Goal: Task Accomplishment & Management: Manage account settings

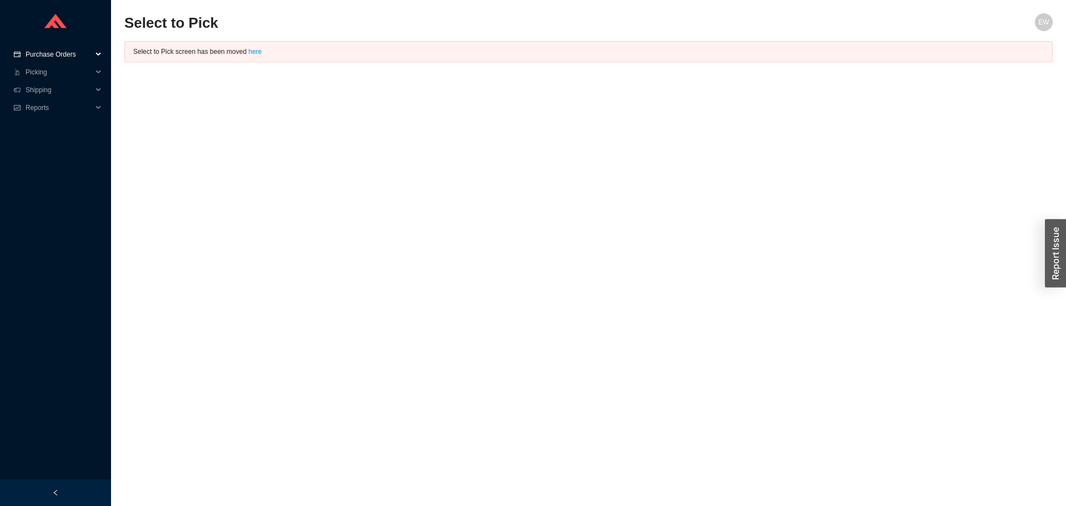
click at [66, 51] on span "Purchase Orders" at bounding box center [59, 55] width 67 height 18
click at [53, 88] on link "Followup" at bounding box center [40, 90] width 27 height 8
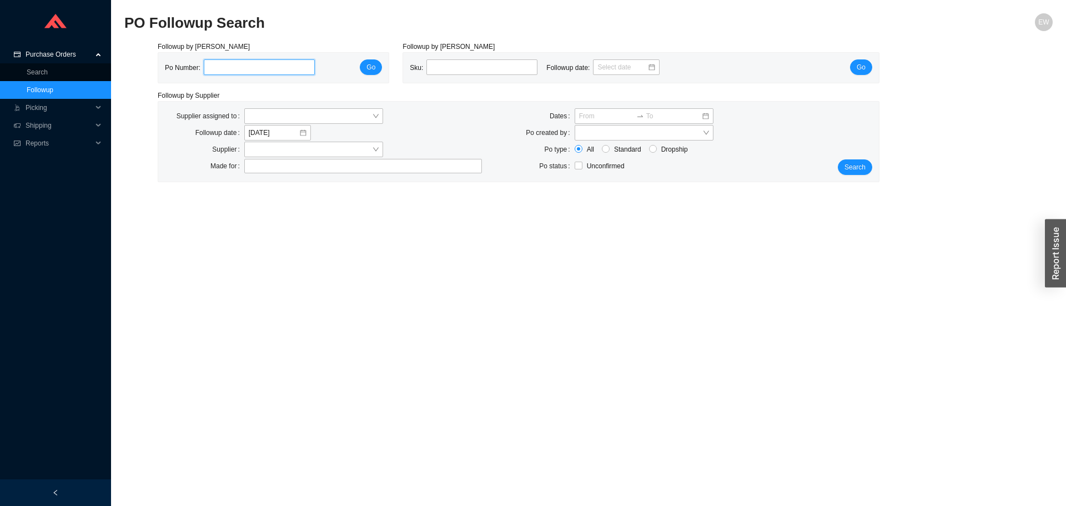
paste input "975378"
type input "975378"
click at [371, 66] on span "Go" at bounding box center [370, 67] width 9 height 11
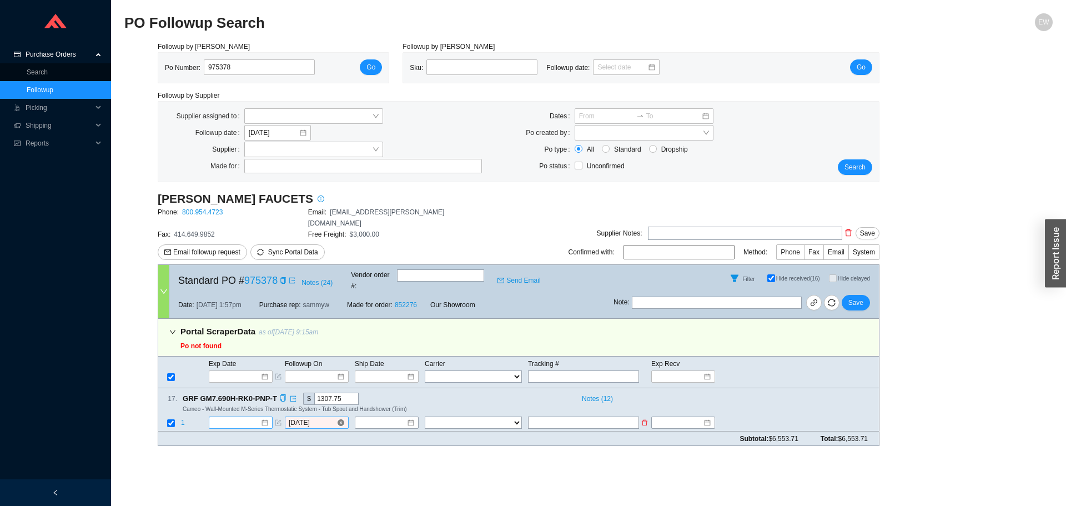
click at [337, 417] on div "[DATE]" at bounding box center [317, 422] width 56 height 11
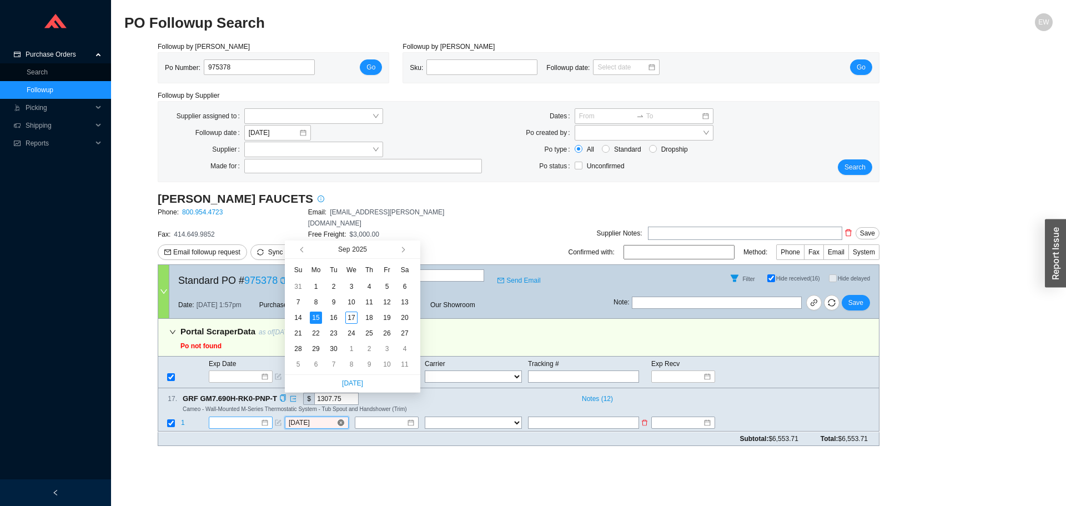
type input "[DATE]"
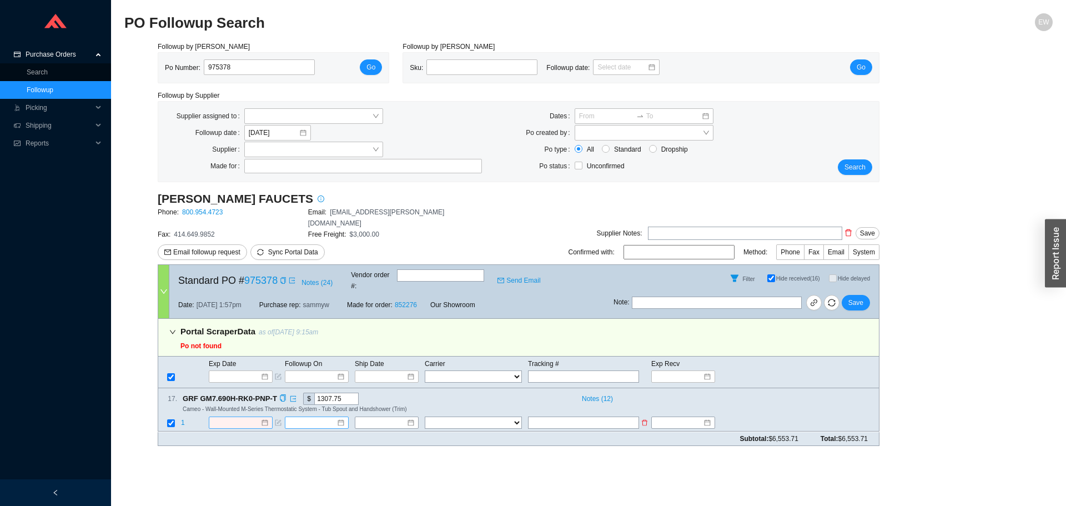
click at [264, 417] on div at bounding box center [241, 422] width 56 height 11
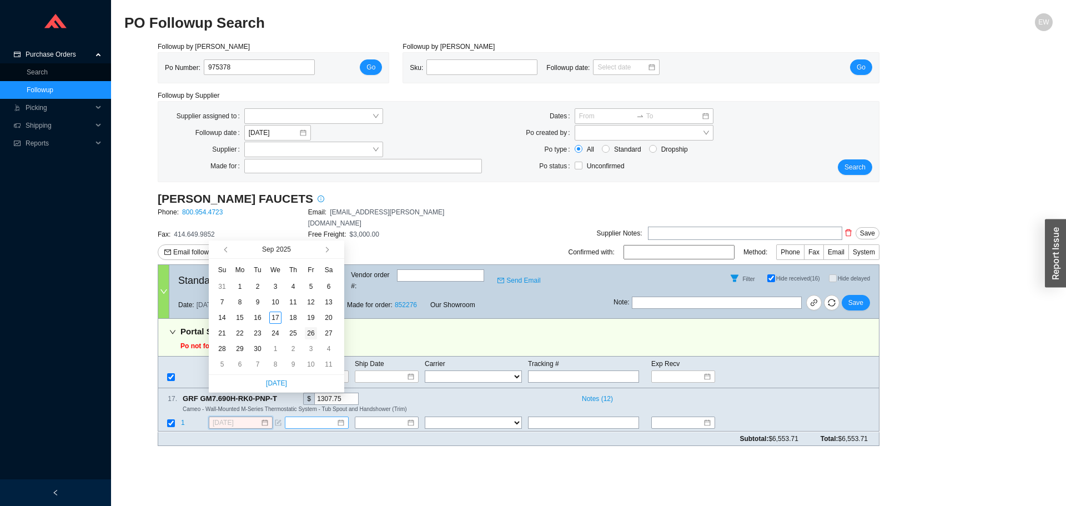
type input "[DATE]"
click at [311, 336] on div "26" at bounding box center [311, 333] width 12 height 12
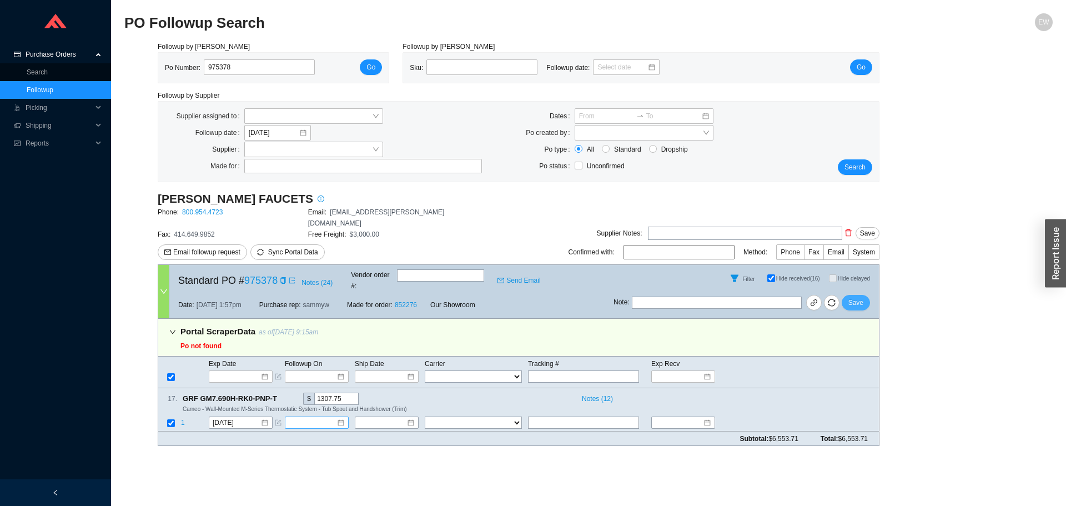
click at [856, 297] on span "Save" at bounding box center [855, 302] width 15 height 11
drag, startPoint x: 239, startPoint y: 65, endPoint x: 174, endPoint y: 68, distance: 65.6
click at [174, 68] on div "Po Number: 975378" at bounding box center [244, 67] width 159 height 17
paste input "977504"
type input "977504"
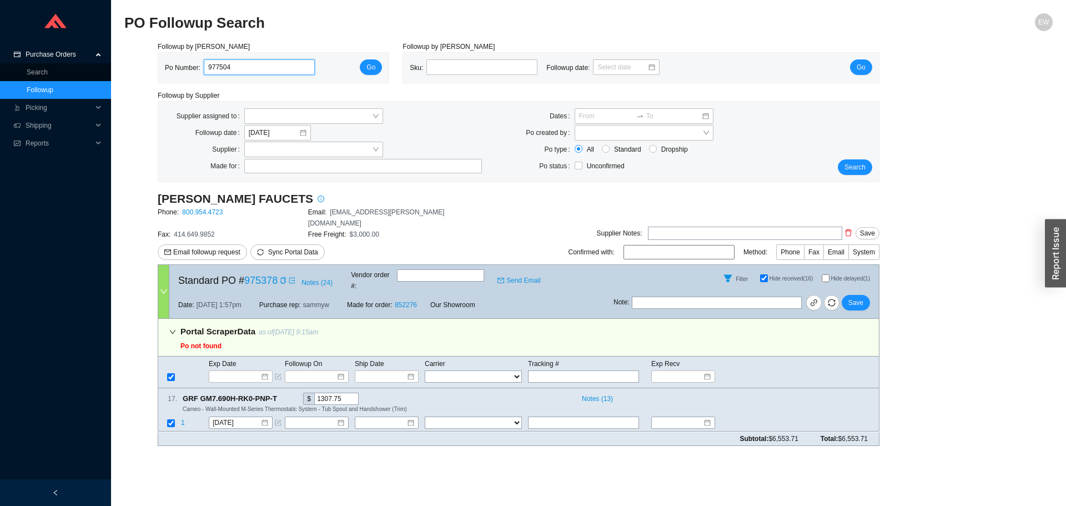
click button "Go" at bounding box center [371, 67] width 22 height 16
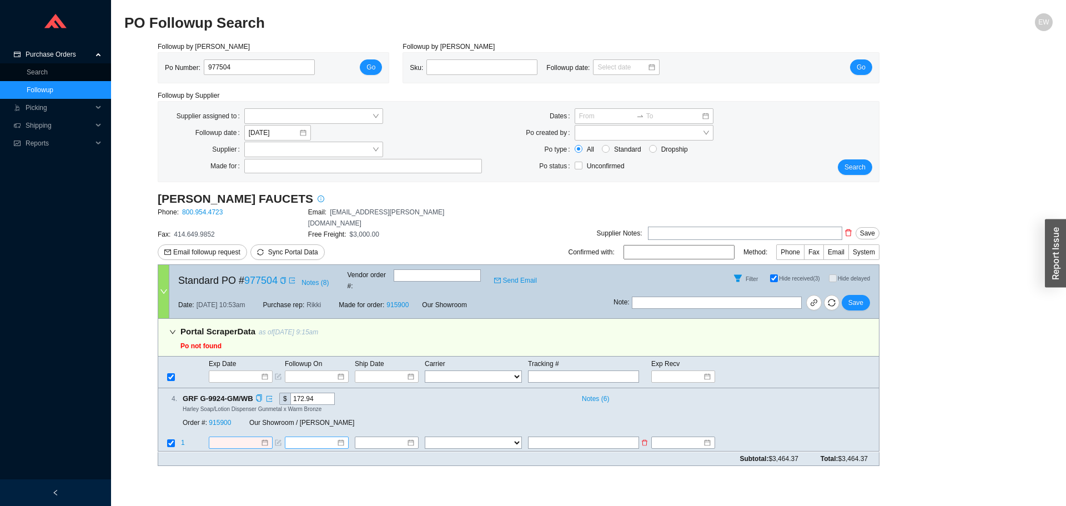
click at [262, 437] on div at bounding box center [241, 442] width 56 height 11
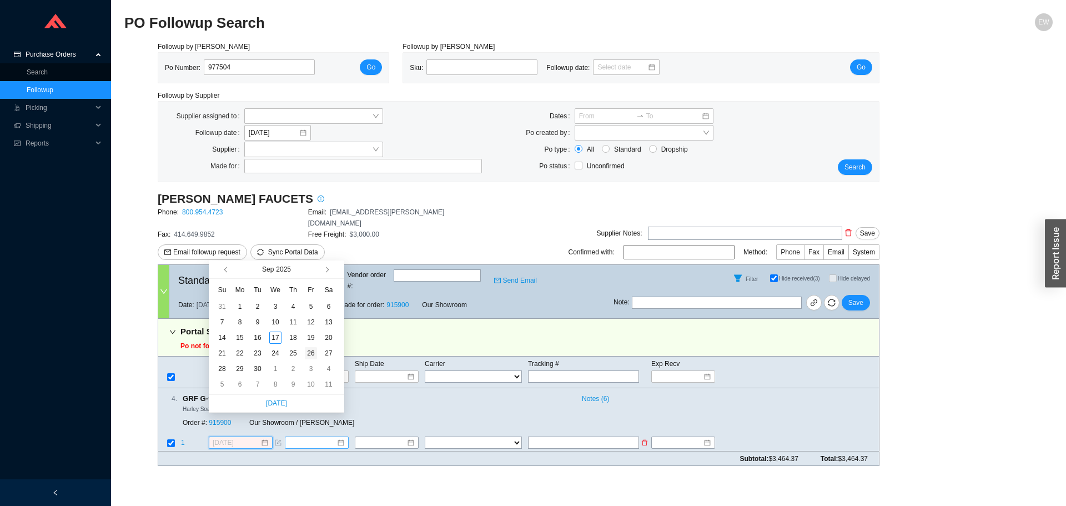
type input "[DATE]"
click at [313, 359] on td "26" at bounding box center [311, 353] width 18 height 16
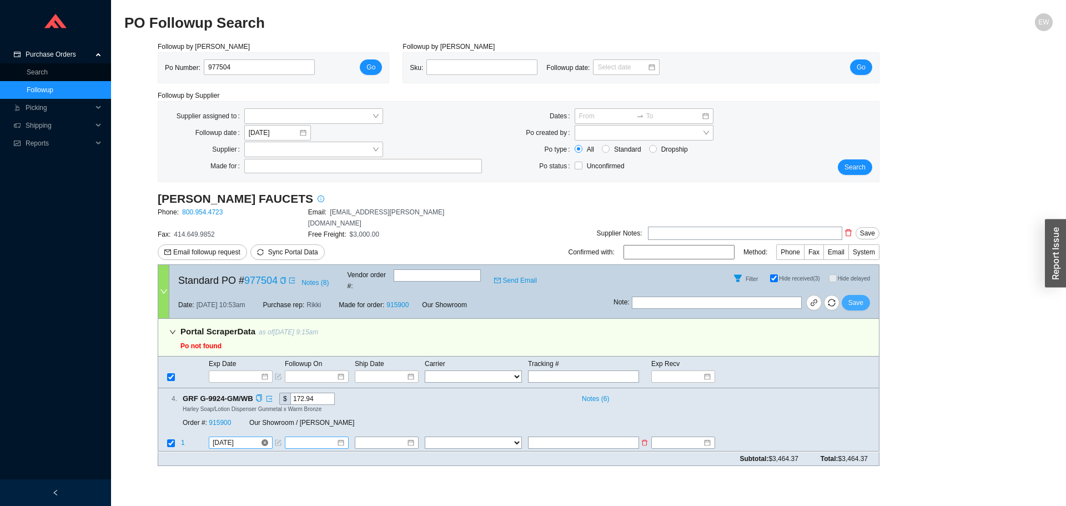
click at [859, 297] on span "Save" at bounding box center [855, 302] width 15 height 11
drag, startPoint x: 247, startPoint y: 67, endPoint x: 158, endPoint y: 67, distance: 88.8
click at [158, 67] on div "Po Number: 977504 Go" at bounding box center [273, 68] width 230 height 30
paste input "979487"
type input "979487"
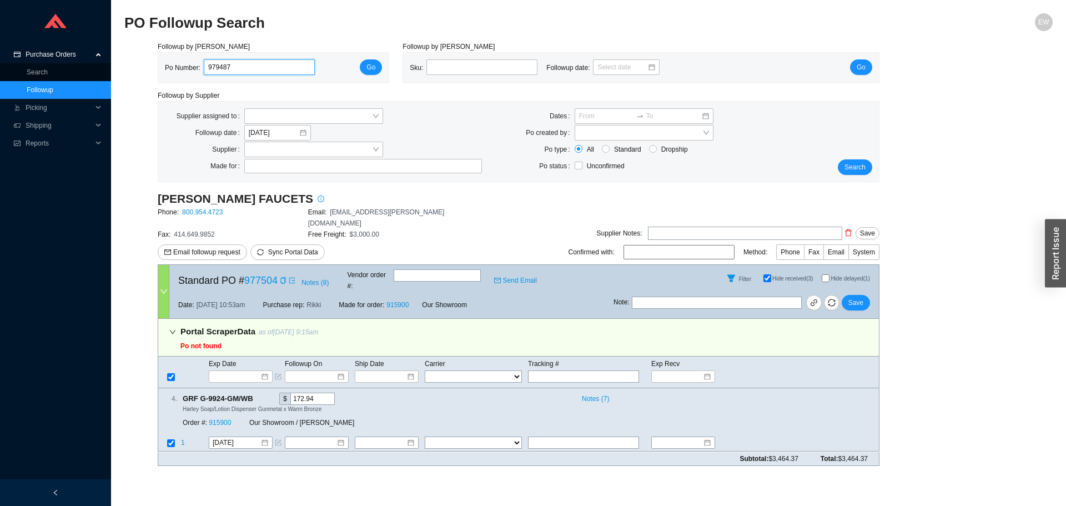
click button "Go" at bounding box center [371, 67] width 22 height 16
click at [263, 437] on div at bounding box center [241, 442] width 56 height 11
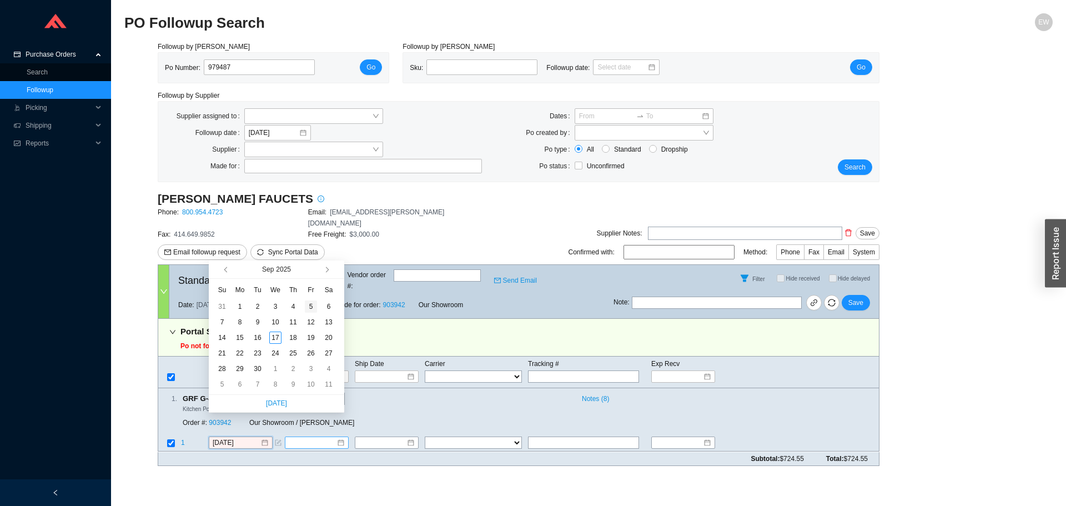
type input "[DATE]"
click at [330, 269] on button "button" at bounding box center [326, 269] width 11 height 18
type input "[DATE]"
click at [241, 341] on div "13" at bounding box center [240, 337] width 12 height 12
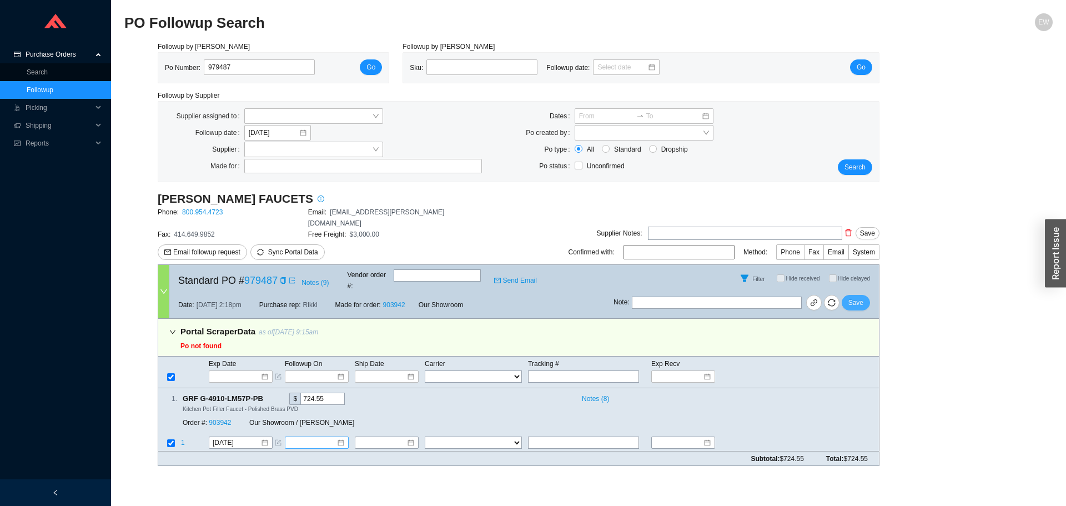
click at [854, 297] on span "Save" at bounding box center [855, 302] width 15 height 11
drag, startPoint x: 244, startPoint y: 62, endPoint x: 193, endPoint y: 65, distance: 51.7
click at [195, 66] on div "Po Number: 979487" at bounding box center [244, 67] width 159 height 17
paste input "988138"
type input "988138"
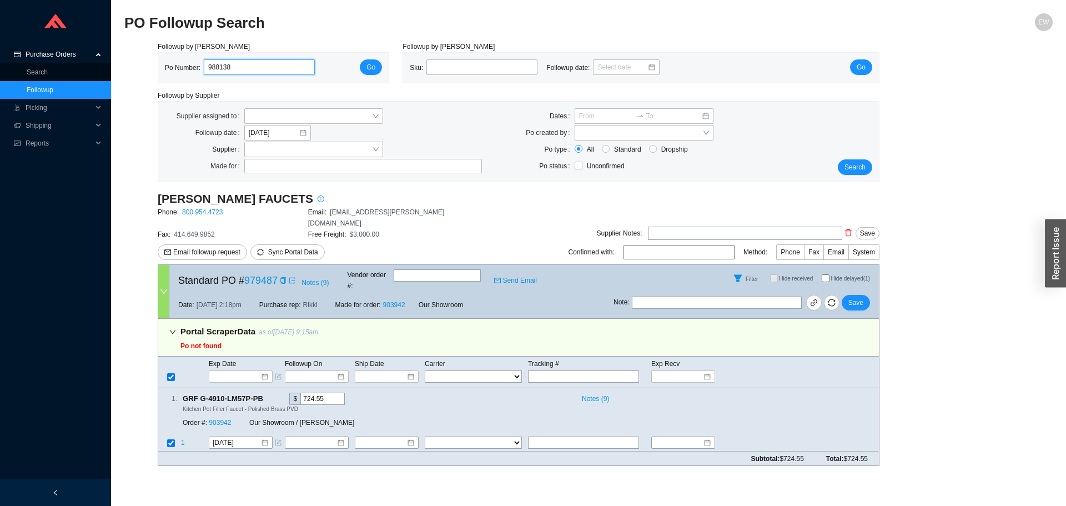
click button "Go" at bounding box center [371, 67] width 22 height 16
select select "1"
